Goal: Task Accomplishment & Management: Manage account settings

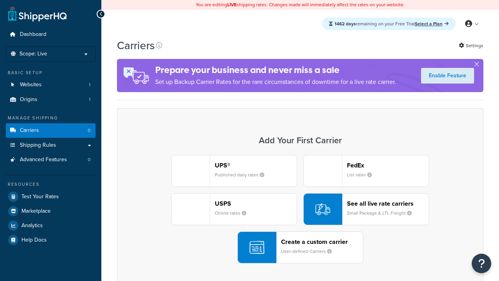
click at [300, 209] on div "UPS® Published daily rates FedEx List rates USPS Online rates See all live rate…" at bounding box center [300, 209] width 350 height 108
click at [388, 165] on header "FedEx" at bounding box center [388, 164] width 82 height 7
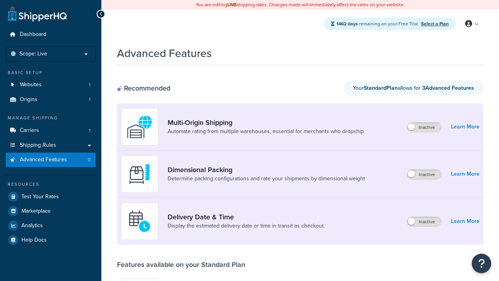
scroll to position [204, 0]
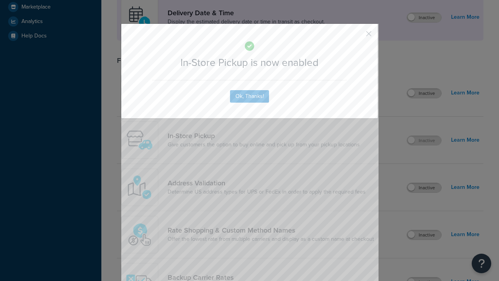
scroll to position [0, 0]
click at [357, 36] on button "button" at bounding box center [357, 36] width 2 height 2
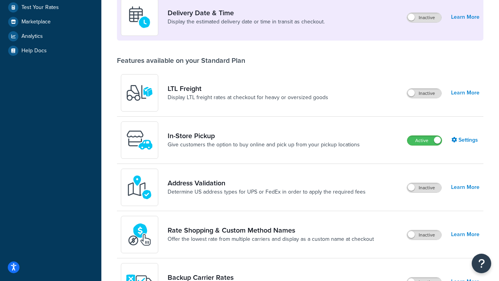
scroll to position [219, 0]
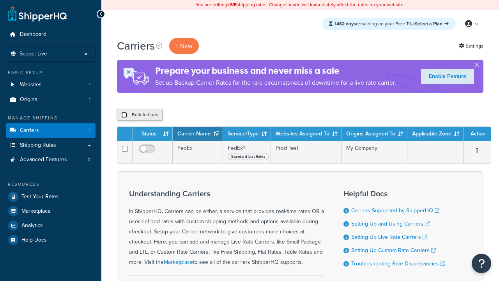
click at [124, 115] on input "checkbox" at bounding box center [124, 115] width 6 height 6
checkbox input "true"
click at [0, 0] on button "Delete" at bounding box center [0, 0] width 0 height 0
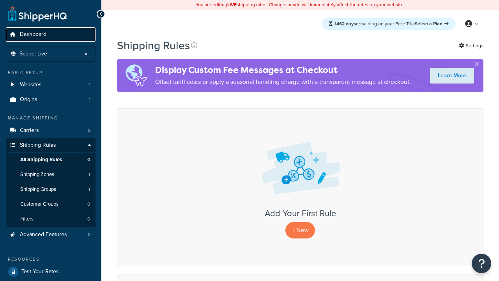
click at [33, 34] on span "Dashboard" at bounding box center [33, 34] width 27 height 7
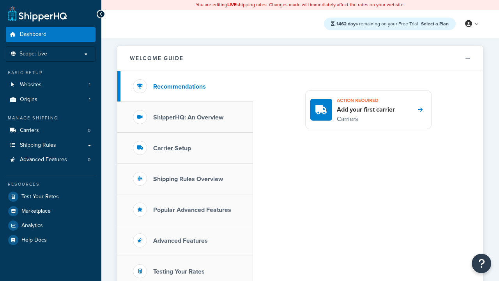
scroll to position [170, 0]
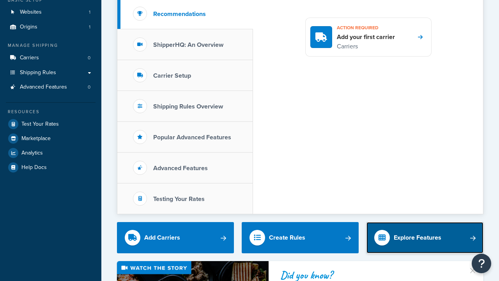
click at [418, 232] on div "Explore Features" at bounding box center [418, 237] width 48 height 11
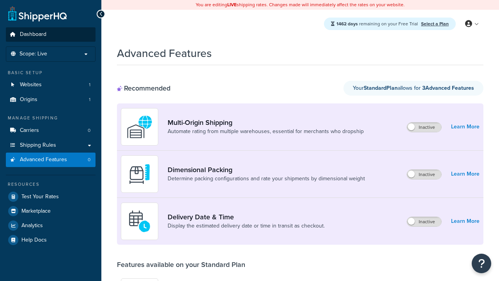
click at [33, 34] on span "Dashboard" at bounding box center [33, 34] width 27 height 7
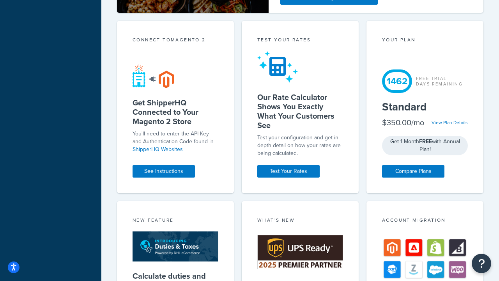
click at [300, 45] on div "Test your rates" at bounding box center [300, 40] width 86 height 9
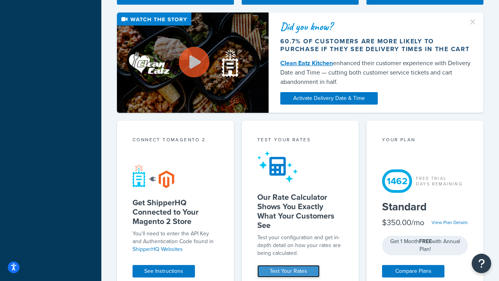
click at [289, 271] on link "Test Your Rates" at bounding box center [288, 271] width 62 height 12
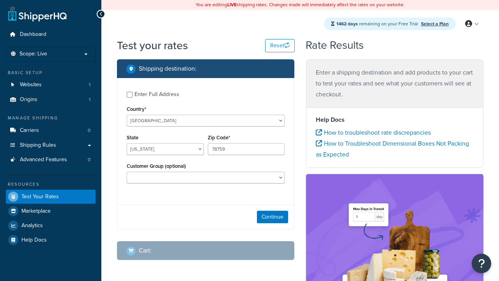
select select "[GEOGRAPHIC_DATA]"
click at [33, 34] on span "Dashboard" at bounding box center [33, 34] width 27 height 7
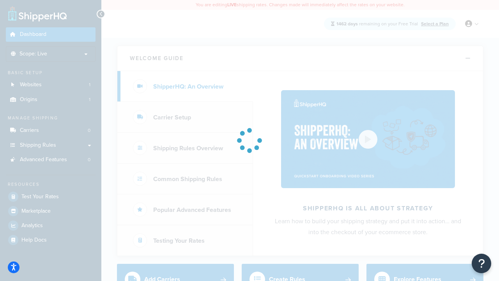
scroll to position [213, 0]
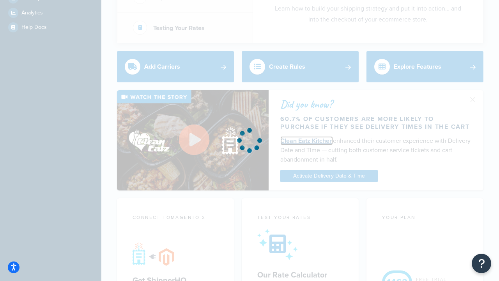
click at [307, 136] on link "Clean Eatz Kitchen" at bounding box center [306, 140] width 53 height 9
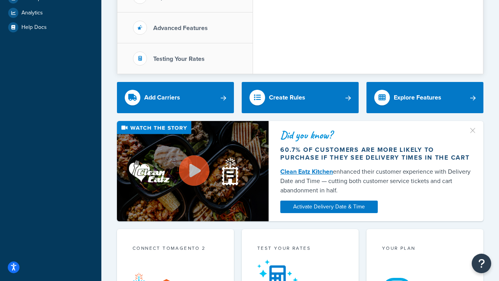
scroll to position [0, 0]
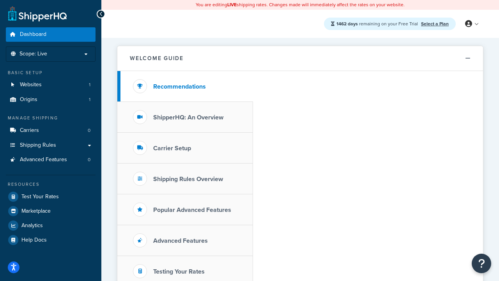
click at [33, 34] on span "Dashboard" at bounding box center [33, 34] width 27 height 7
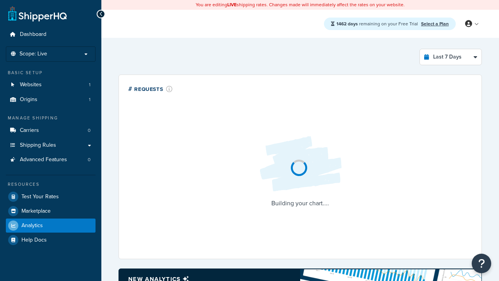
select select "last_7_days"
